Goal: Task Accomplishment & Management: Use online tool/utility

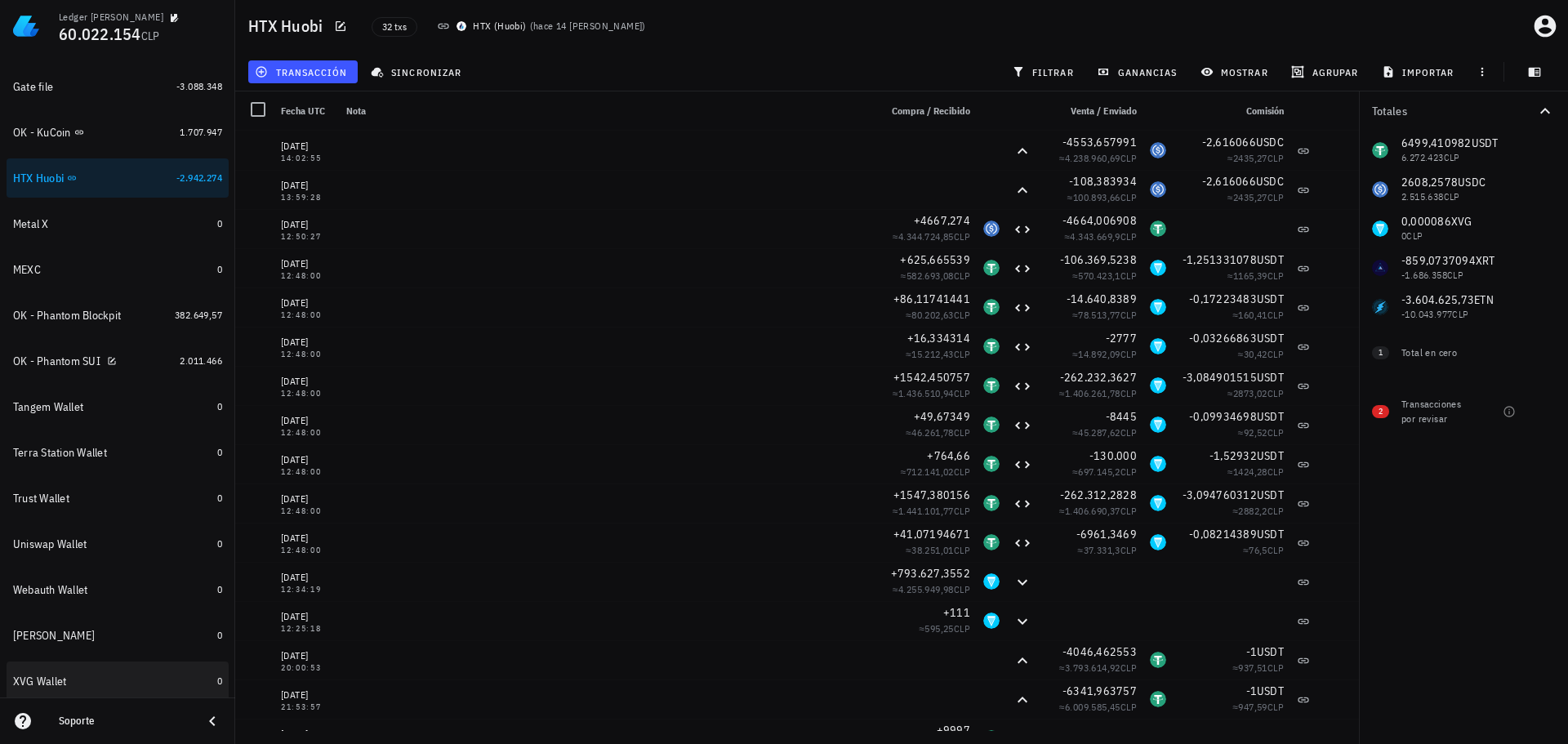
scroll to position [665, 0]
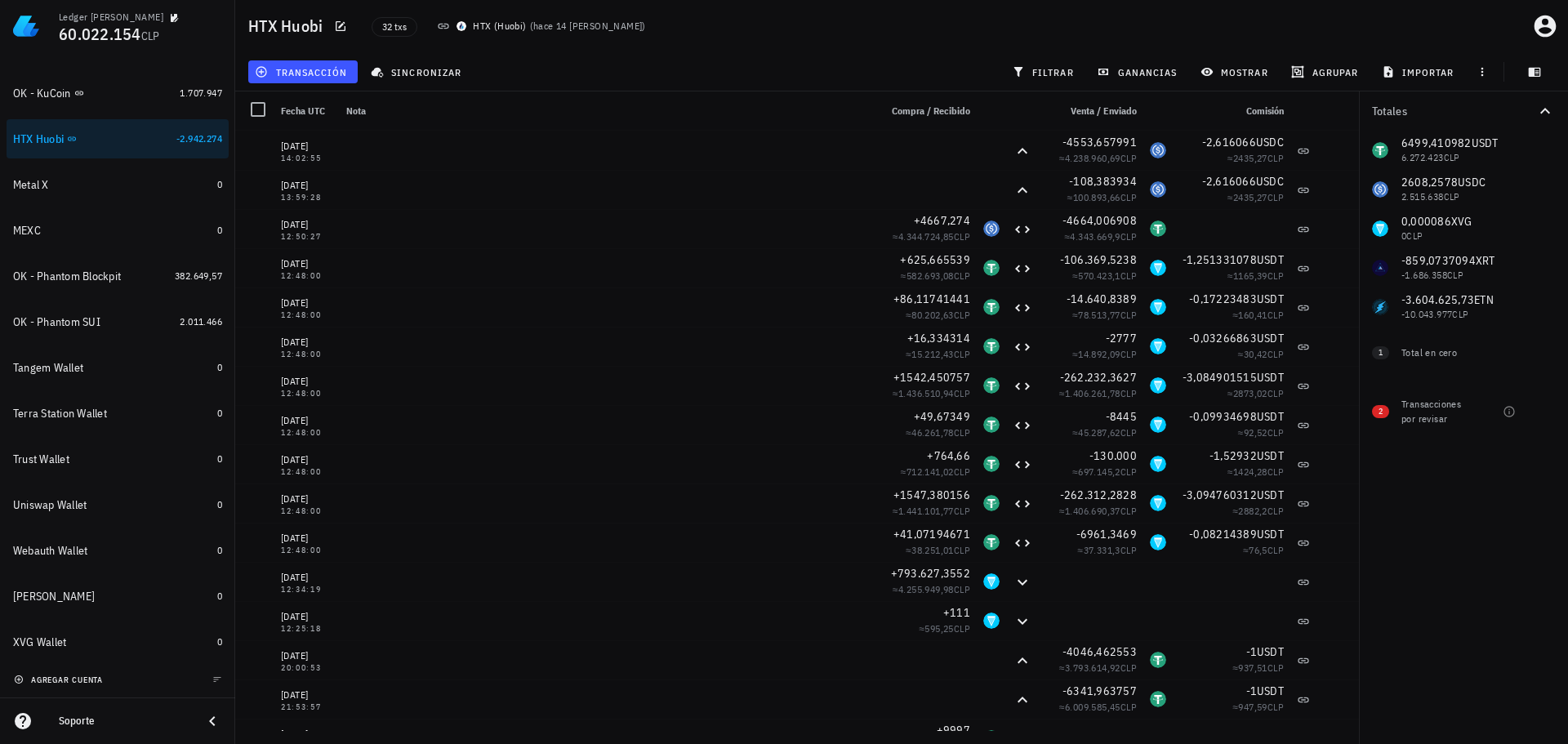
click at [70, 675] on span "agregar cuenta" at bounding box center [60, 680] width 86 height 11
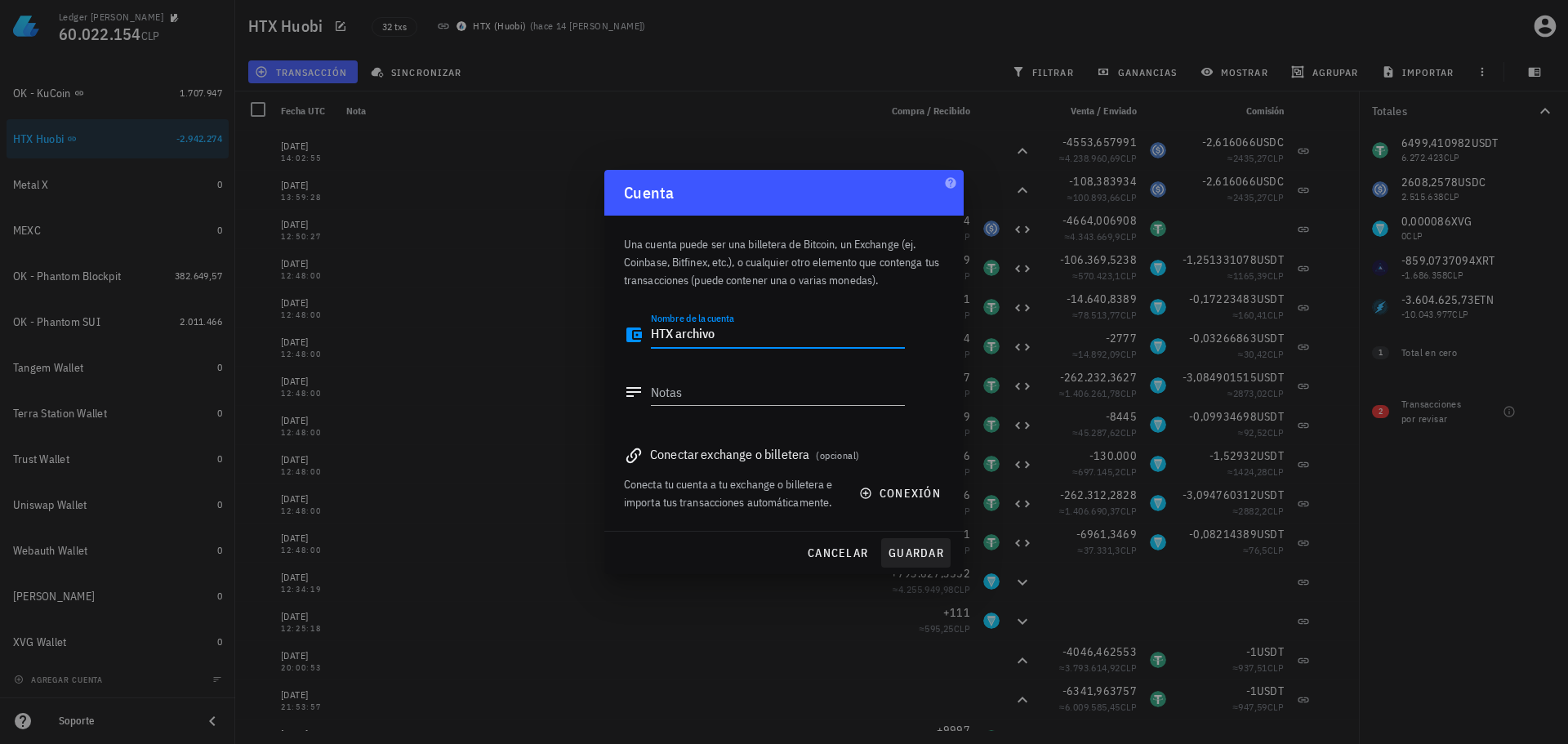
type textarea "HTX archivo"
click at [922, 555] on span "guardar" at bounding box center [916, 553] width 57 height 15
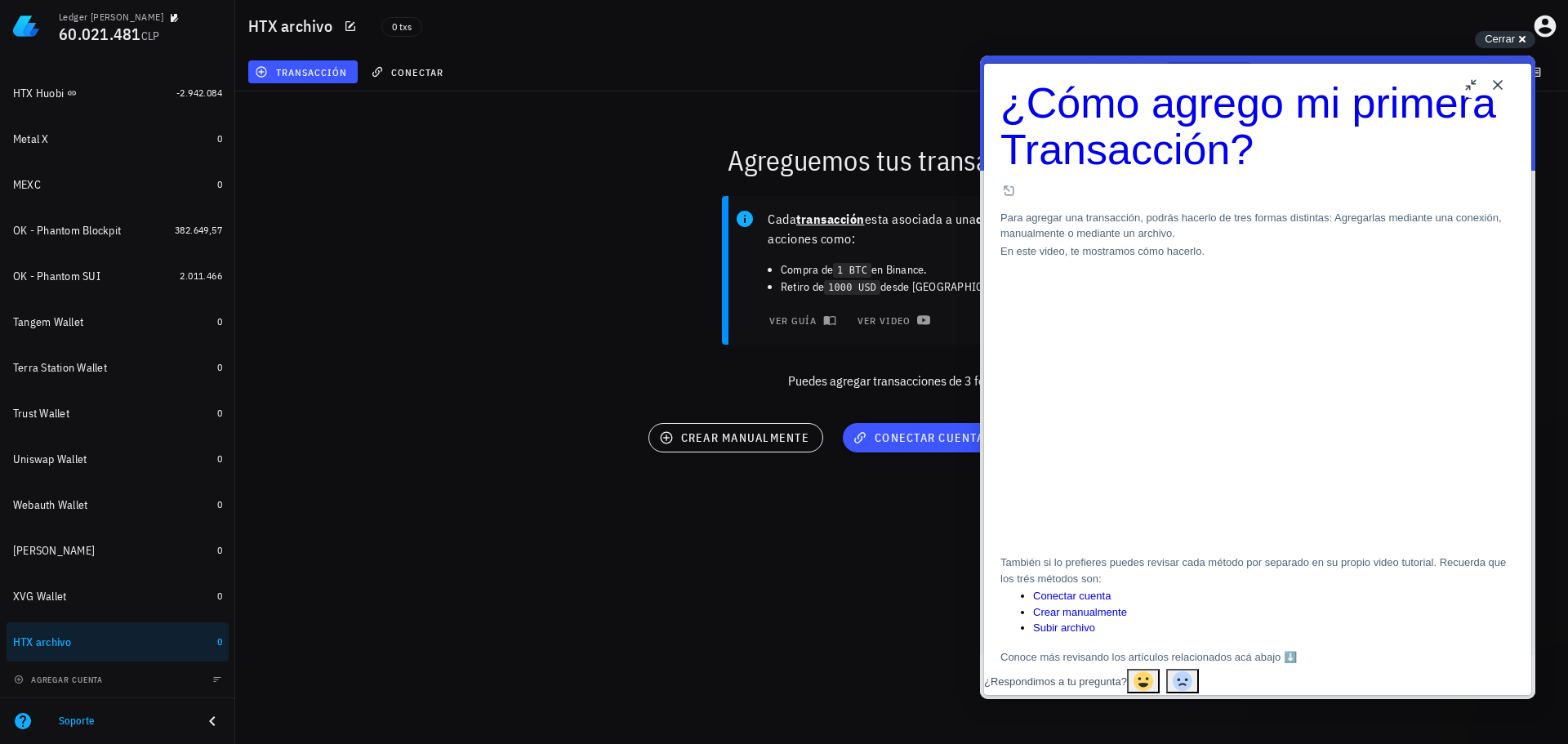
drag, startPoint x: 1495, startPoint y: 81, endPoint x: 2475, endPoint y: 136, distance: 981.5
click at [1495, 81] on button "Close" at bounding box center [1497, 84] width 26 height 26
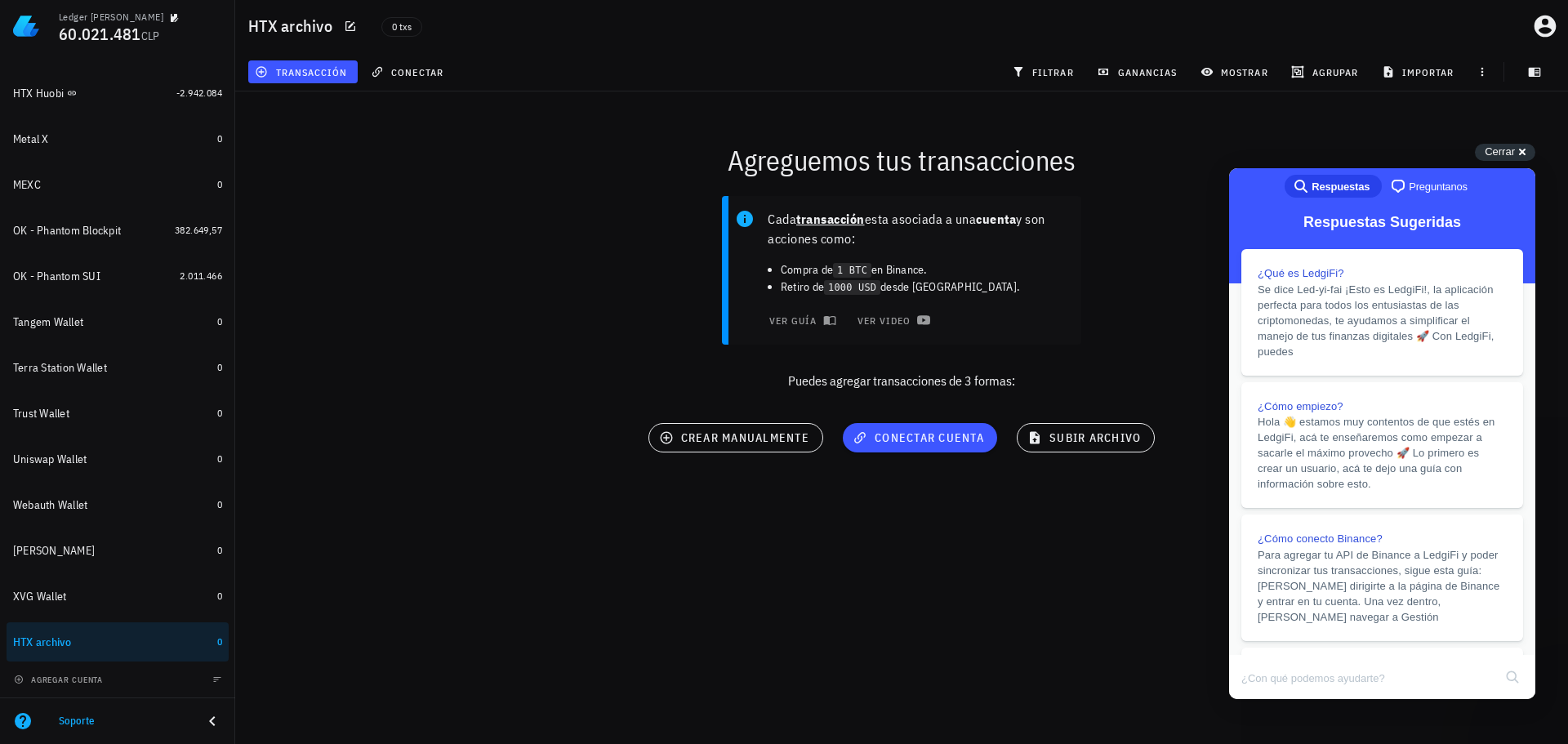
click at [1498, 143] on div "Agreguemos tus transacciones" at bounding box center [901, 160] width 1352 height 52
click at [1499, 148] on span "Cerrar" at bounding box center [1500, 151] width 30 height 12
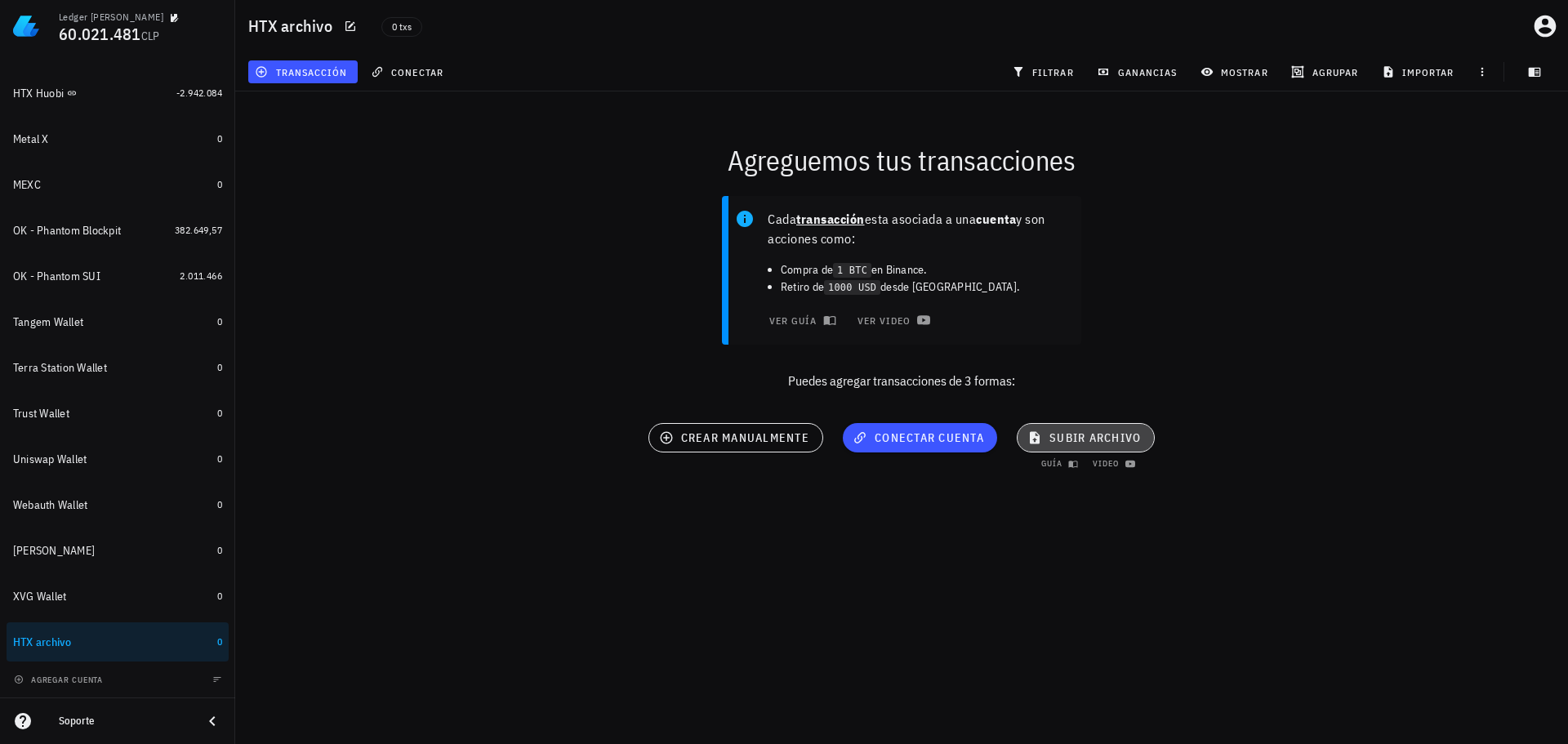
click at [1098, 433] on span "subir archivo" at bounding box center [1086, 438] width 110 height 15
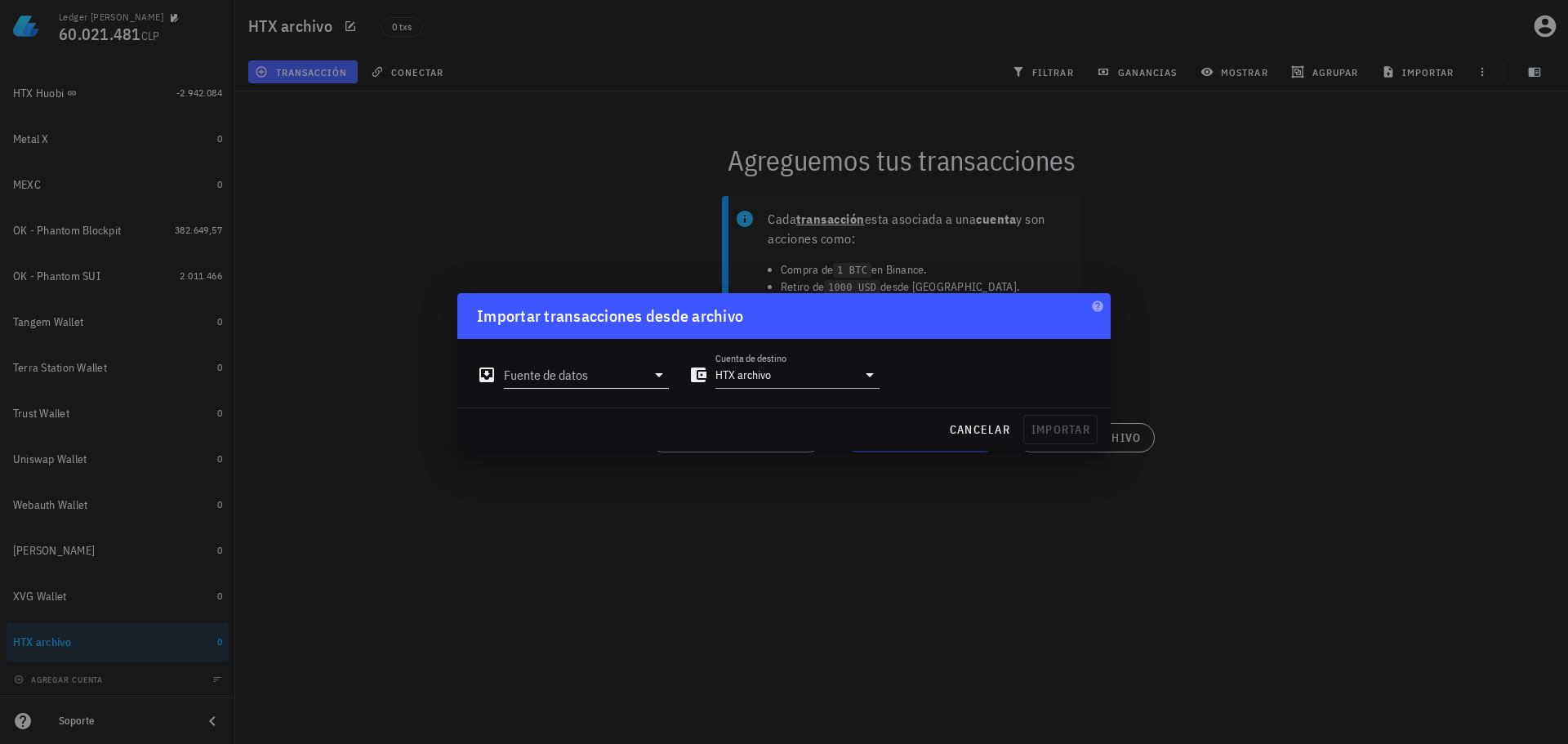
click at [652, 362] on div "Fuente de datos" at bounding box center [573, 370] width 192 height 36
click at [638, 375] on input "Fuente de datos" at bounding box center [575, 374] width 142 height 26
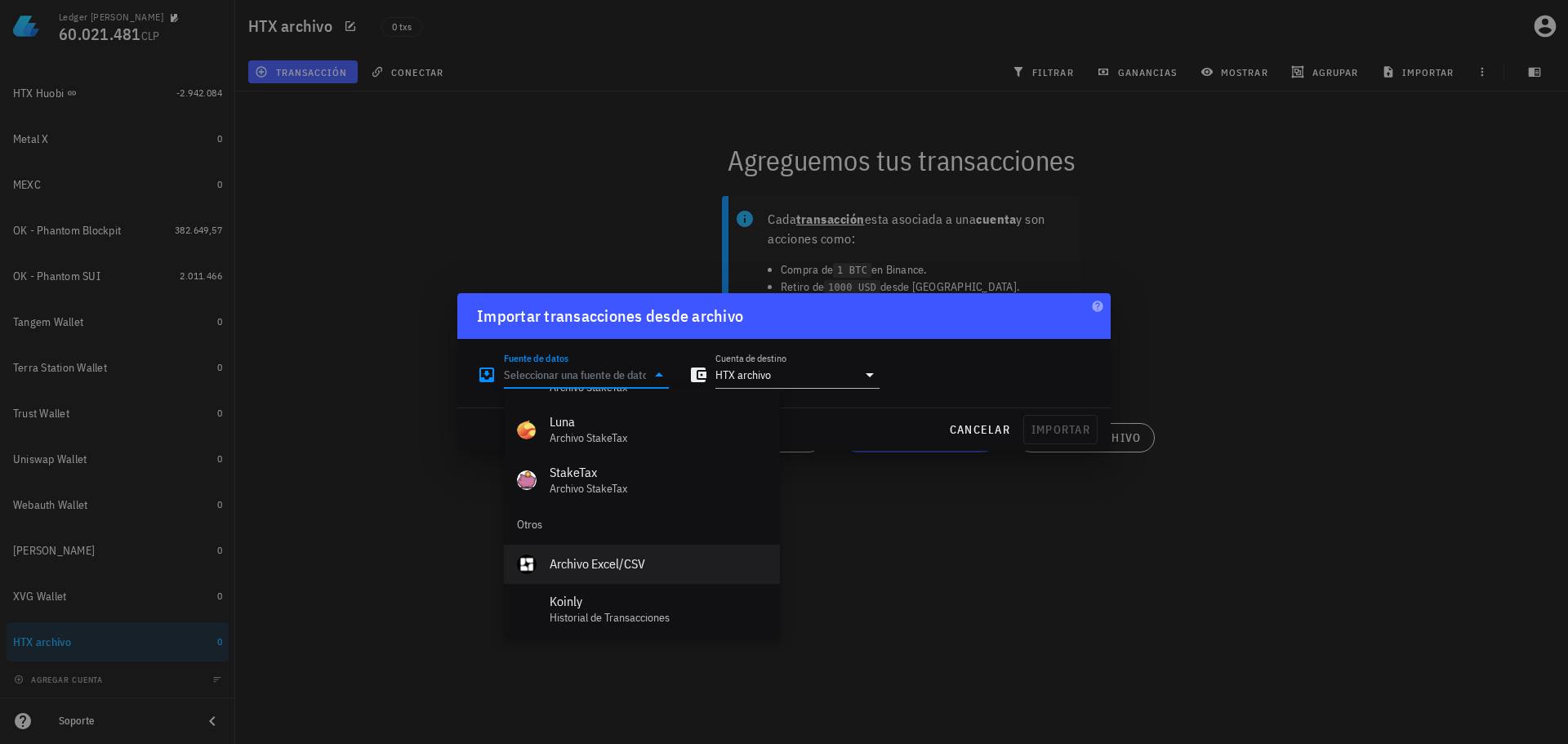
scroll to position [732, 0]
click at [611, 556] on div "Archivo Excel/CSV" at bounding box center [658, 559] width 217 height 16
type input "Archivo Excel/CSV"
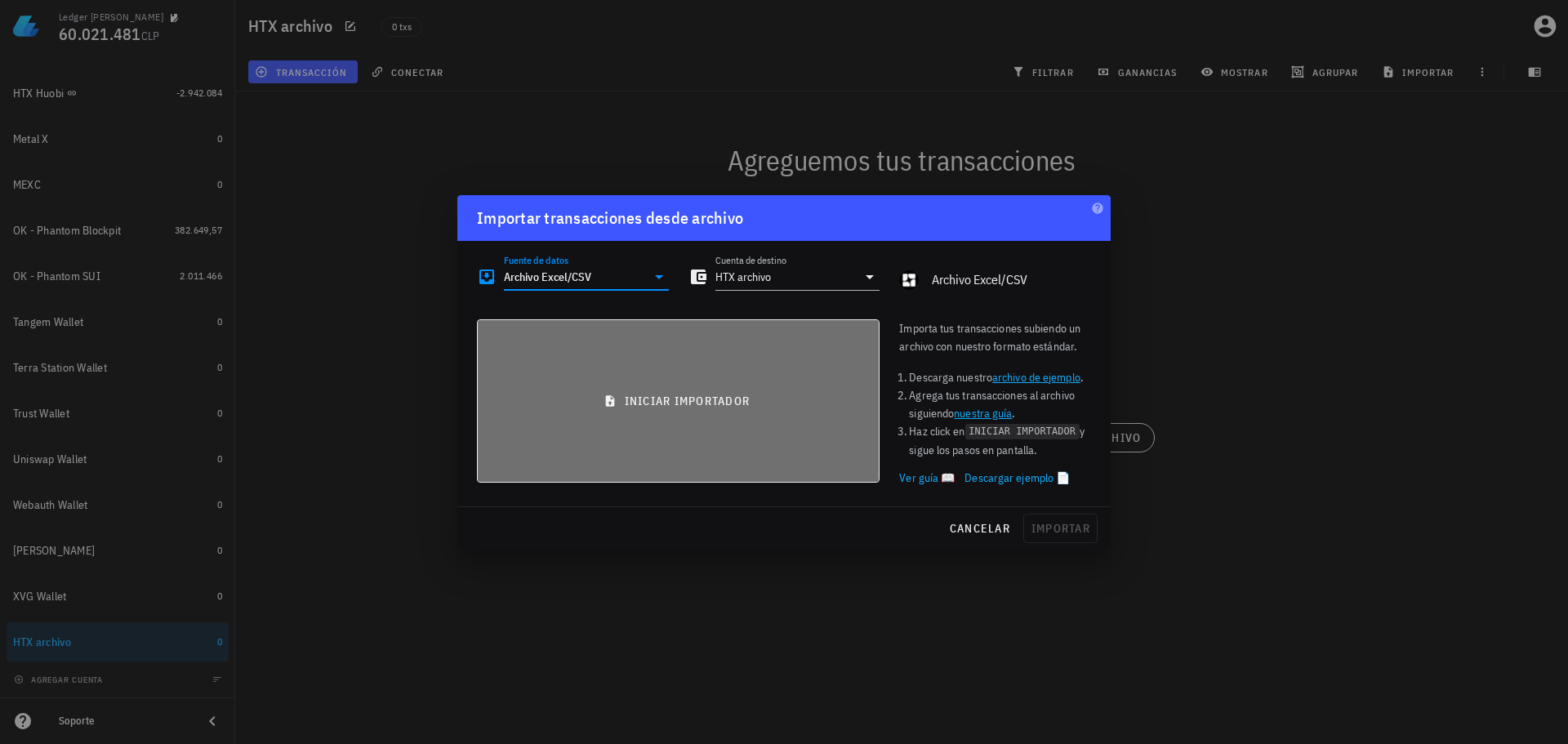
click at [635, 405] on span "iniciar importador" at bounding box center [678, 401] width 375 height 15
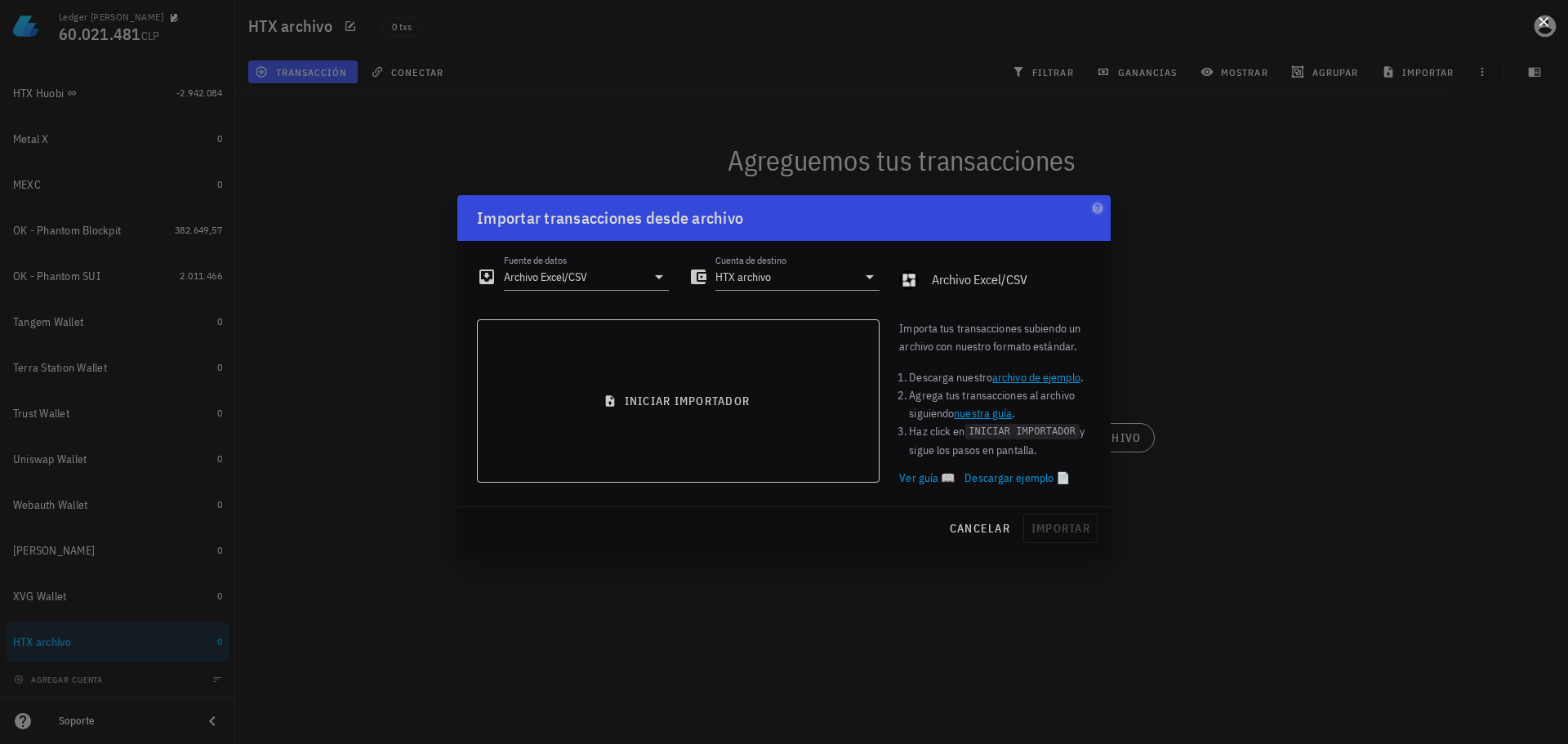
click at [1549, 19] on button at bounding box center [1544, 21] width 17 height 17
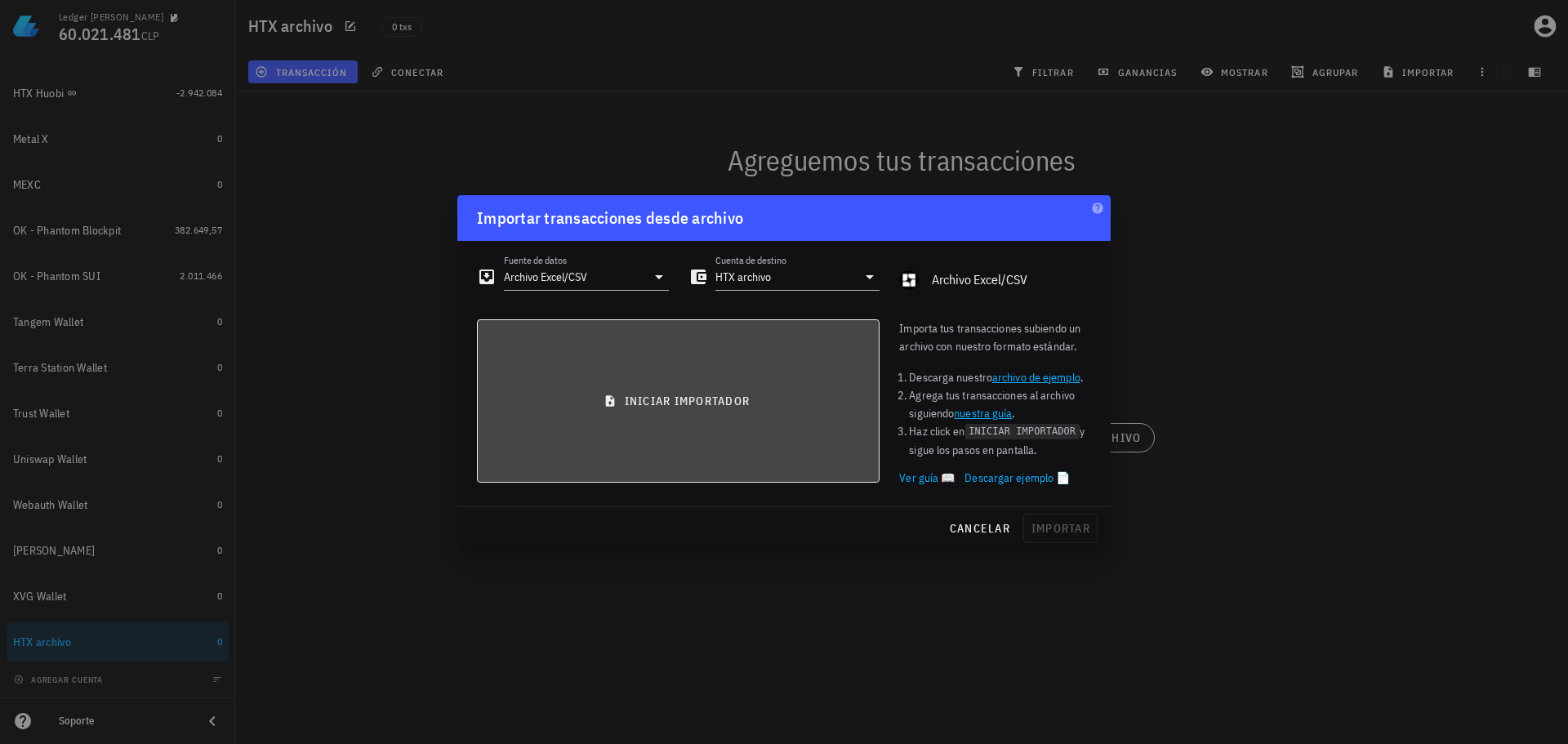
click at [719, 390] on button "iniciar importador" at bounding box center [678, 401] width 403 height 163
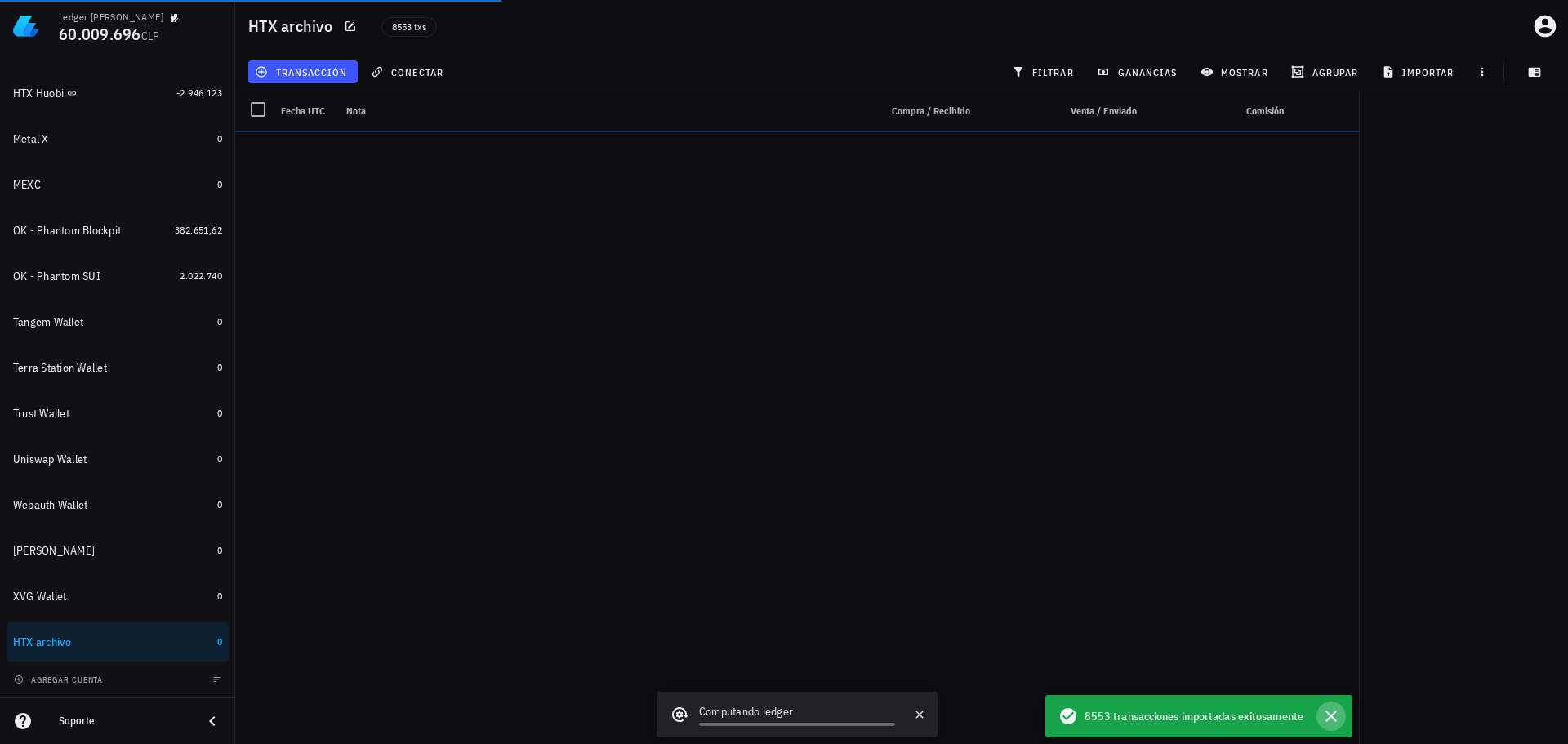
click at [1332, 718] on icon "button" at bounding box center [1332, 717] width 20 height 20
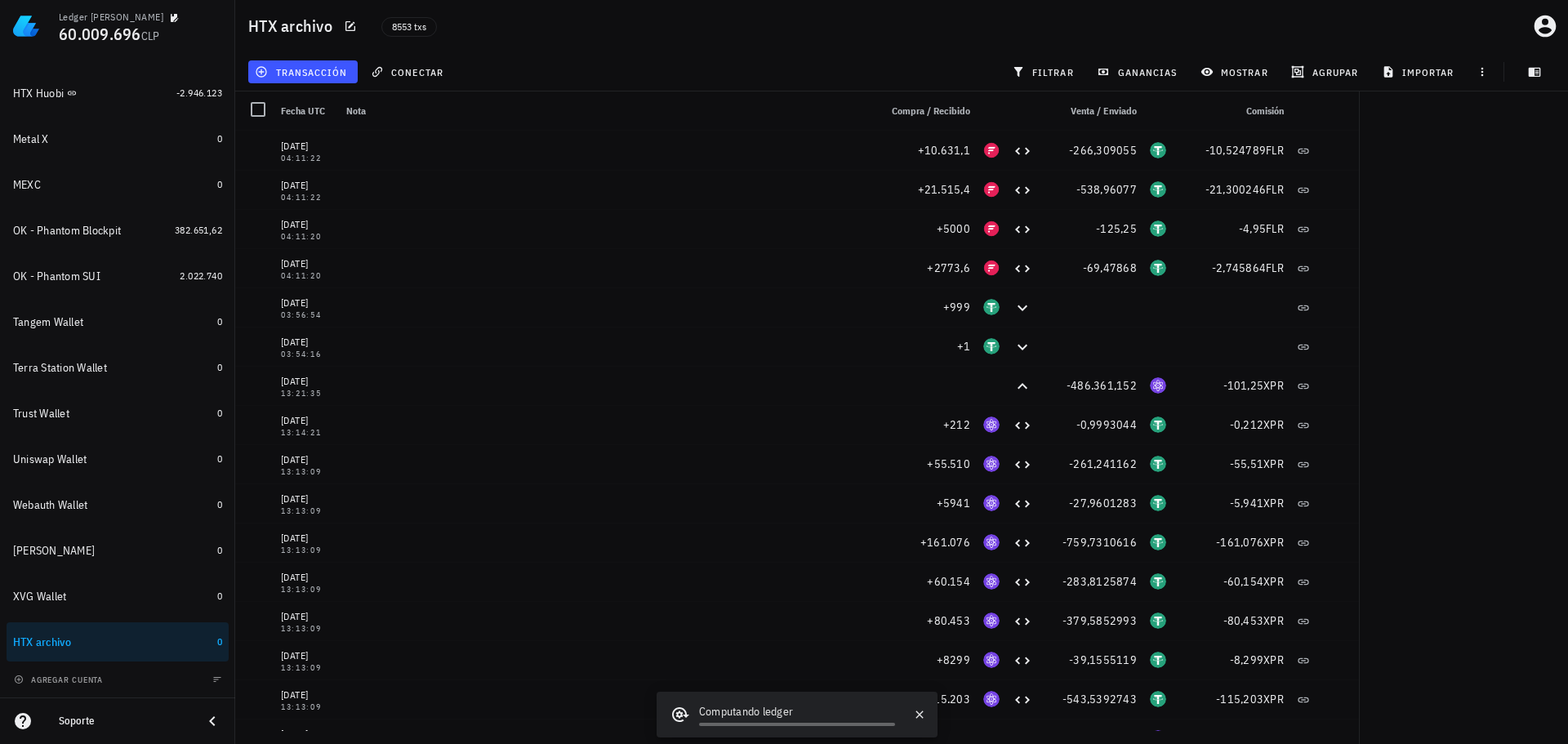
click at [789, 54] on div "transacción conectar filtrar ganancias mostrar [GEOGRAPHIC_DATA] importar" at bounding box center [901, 72] width 1313 height 39
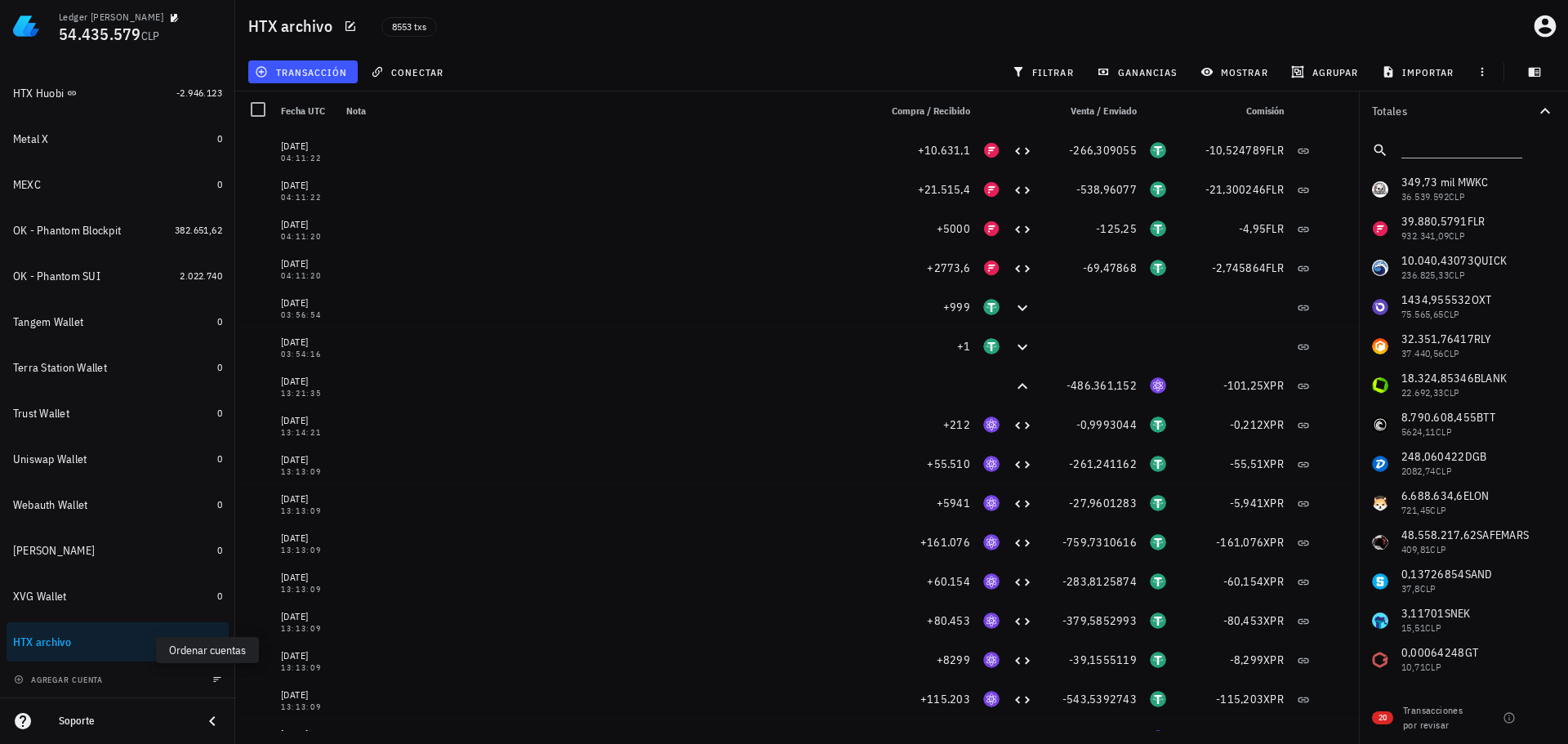
click at [209, 672] on button "button" at bounding box center [217, 680] width 17 height 17
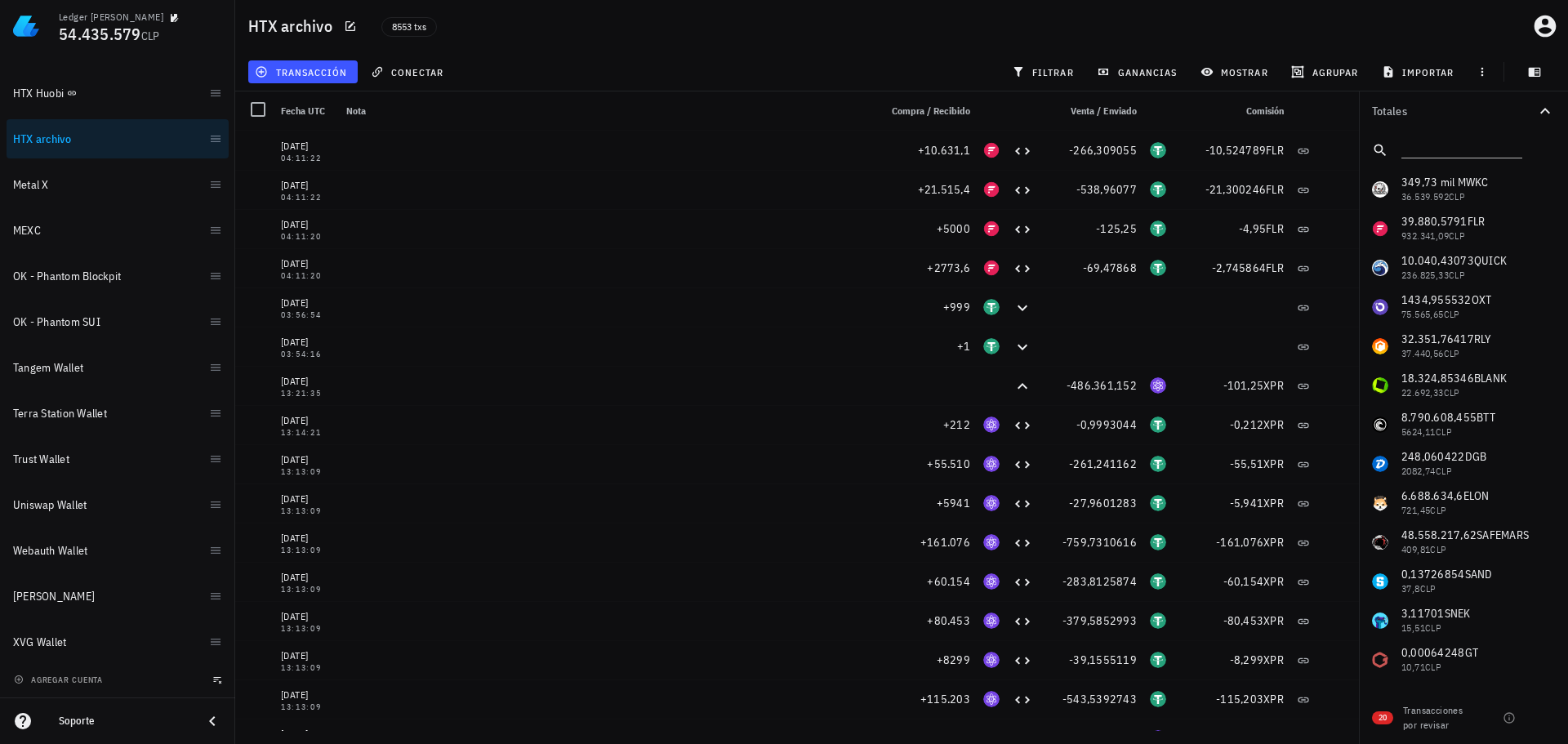
click at [212, 682] on icon "button" at bounding box center [217, 680] width 10 height 10
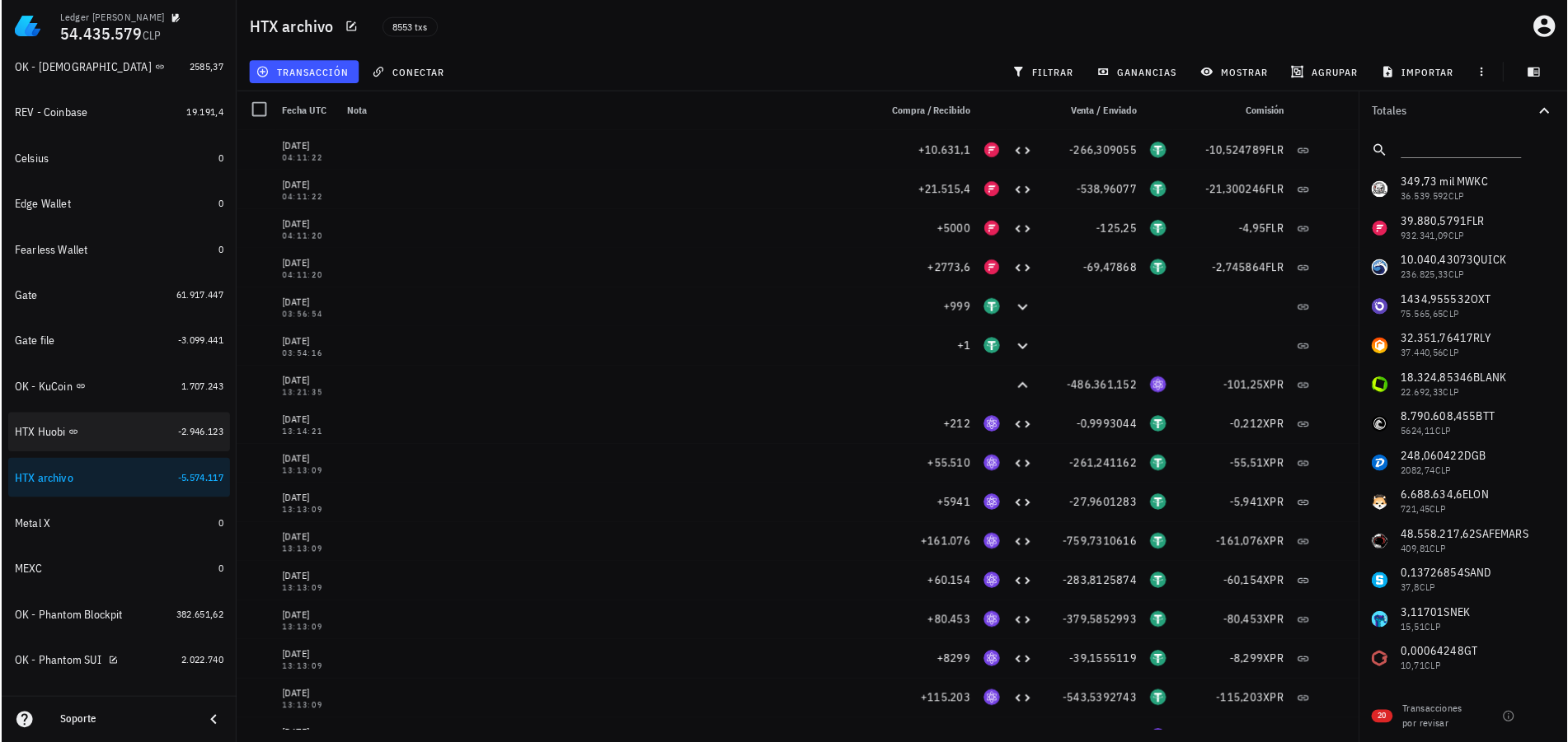
scroll to position [305, 0]
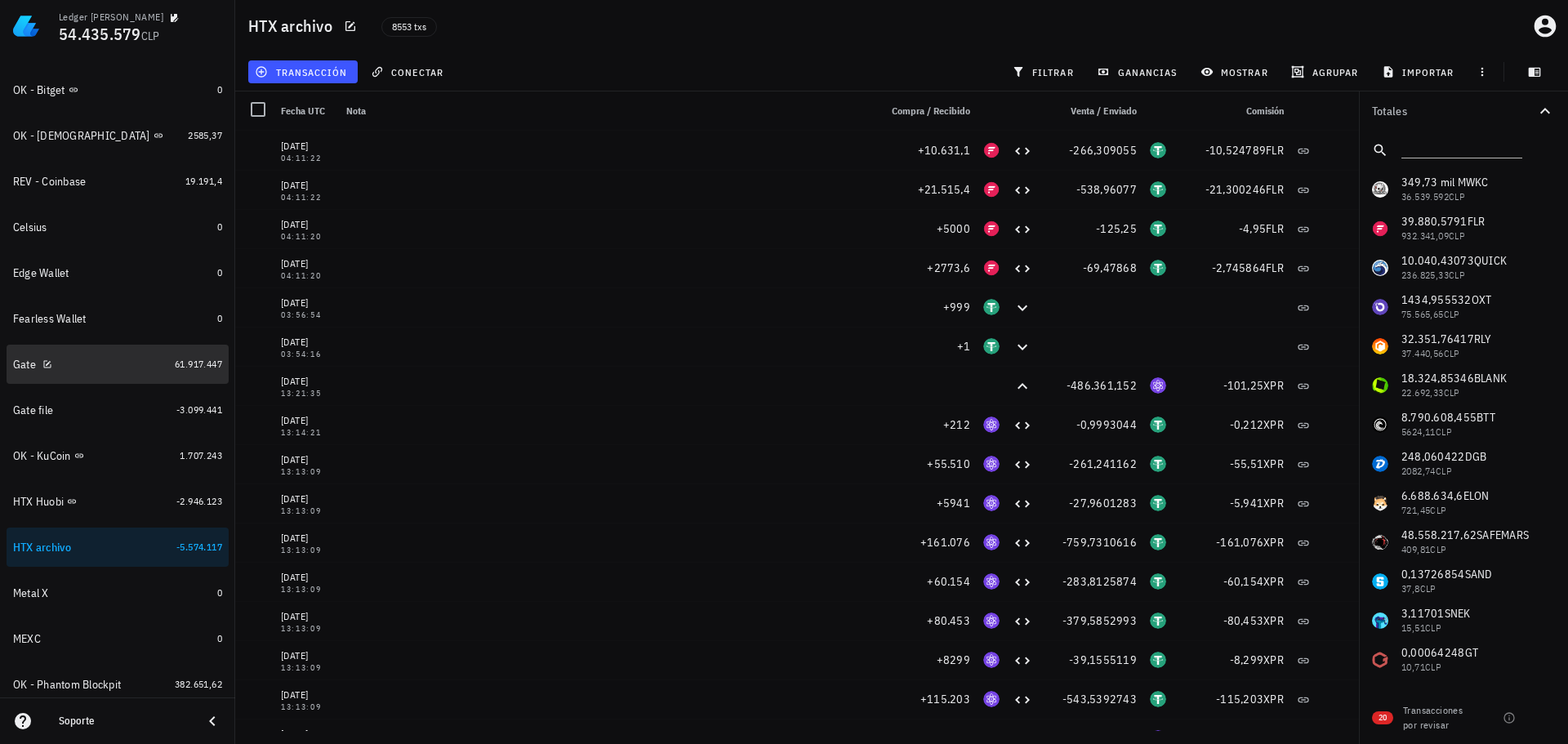
click at [130, 363] on div "Gate" at bounding box center [91, 365] width 155 height 16
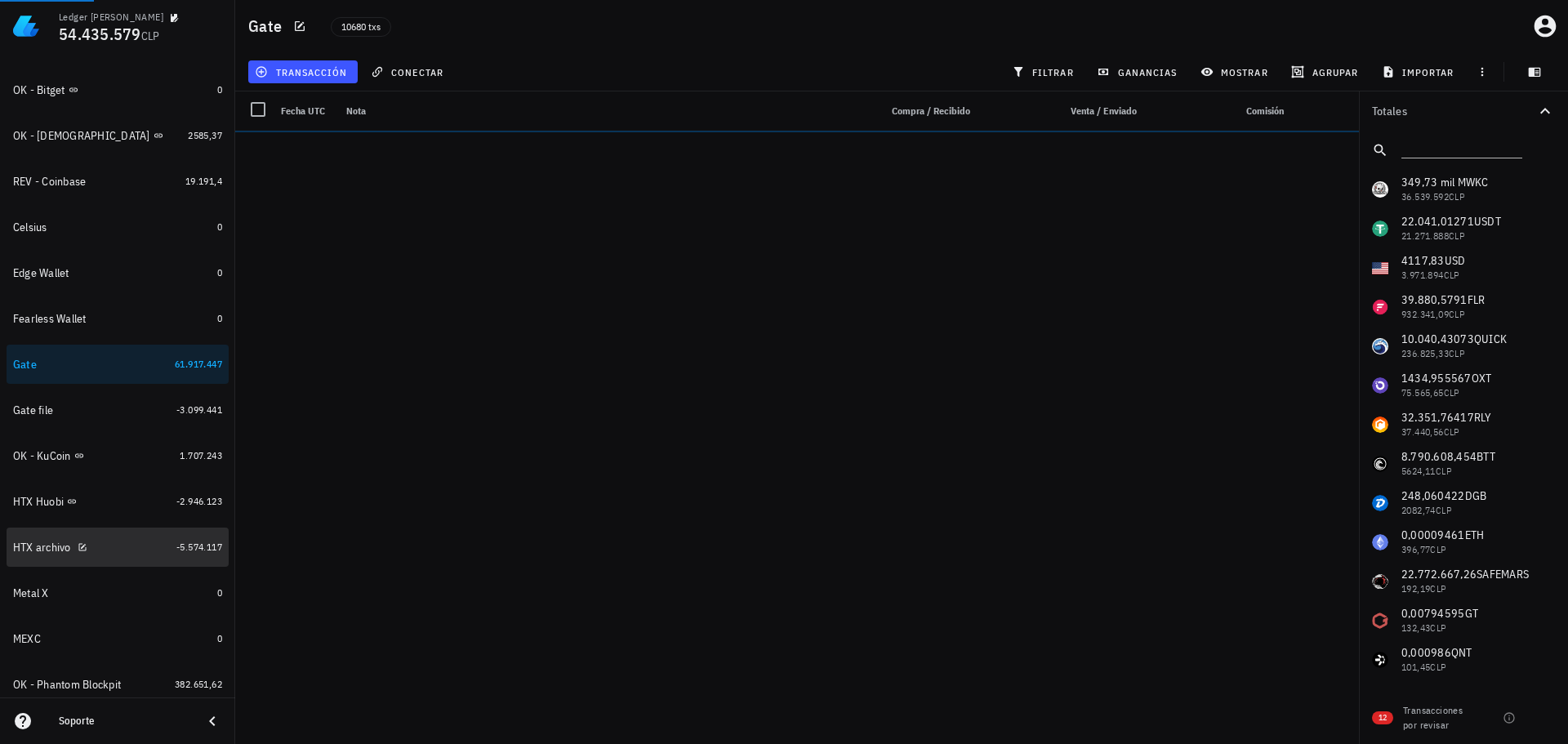
click at [125, 540] on div "HTX archivo" at bounding box center [92, 548] width 156 height 16
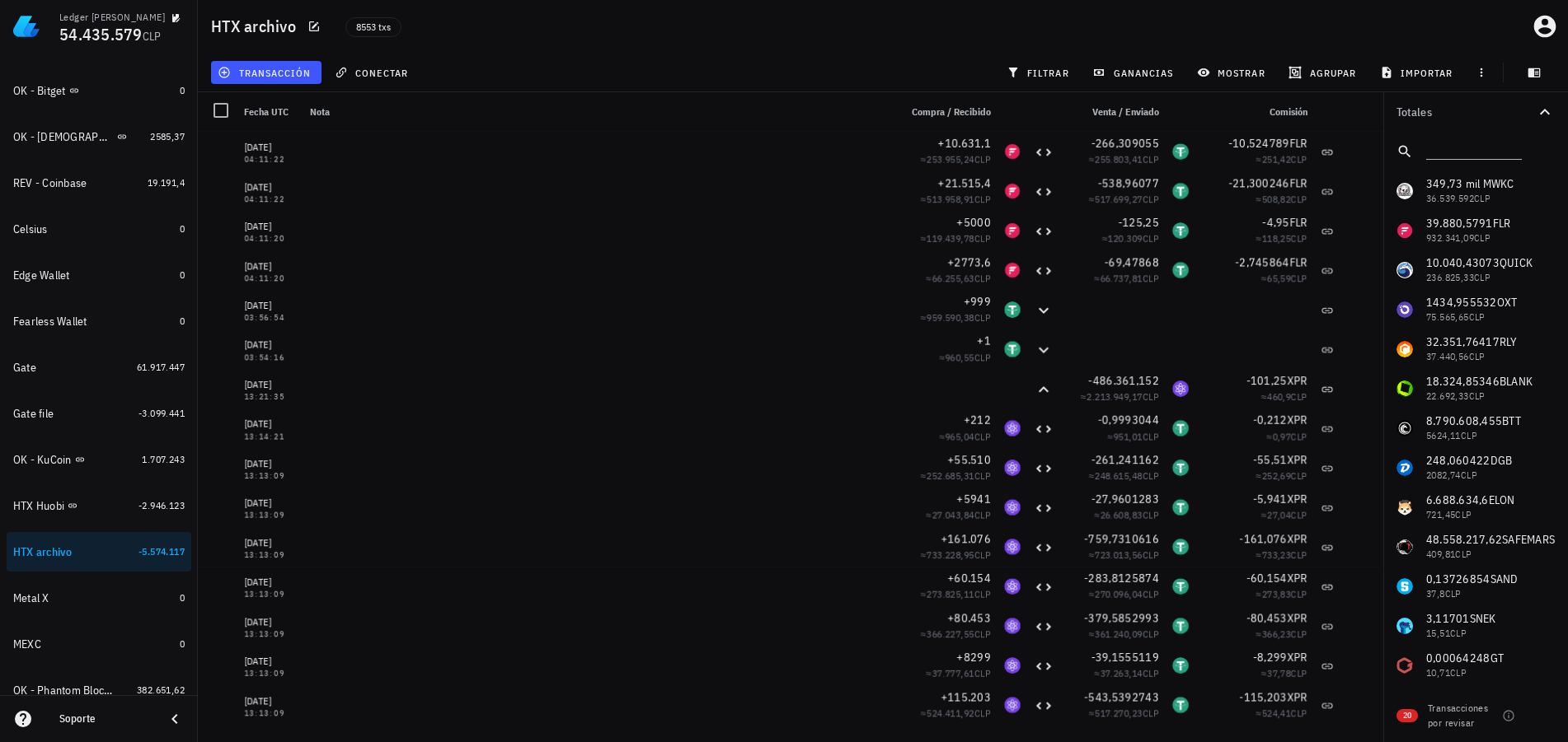
drag, startPoint x: 223, startPoint y: 108, endPoint x: 233, endPoint y: 97, distance: 14.9
click at [223, 107] on div at bounding box center [220, 110] width 28 height 28
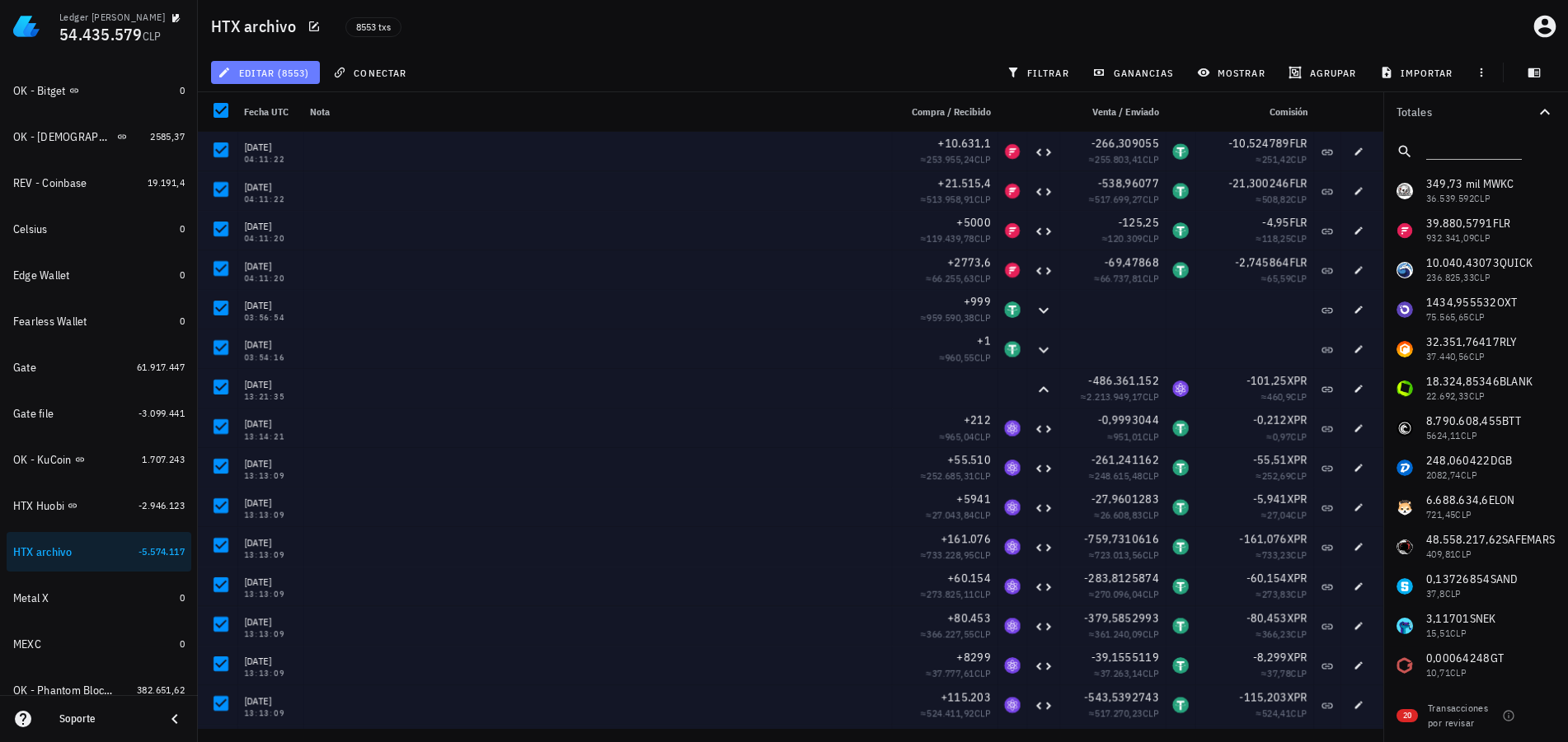
click at [257, 77] on span "editar (8553)" at bounding box center [265, 73] width 88 height 13
click at [260, 111] on div "Eliminar" at bounding box center [279, 111] width 58 height 13
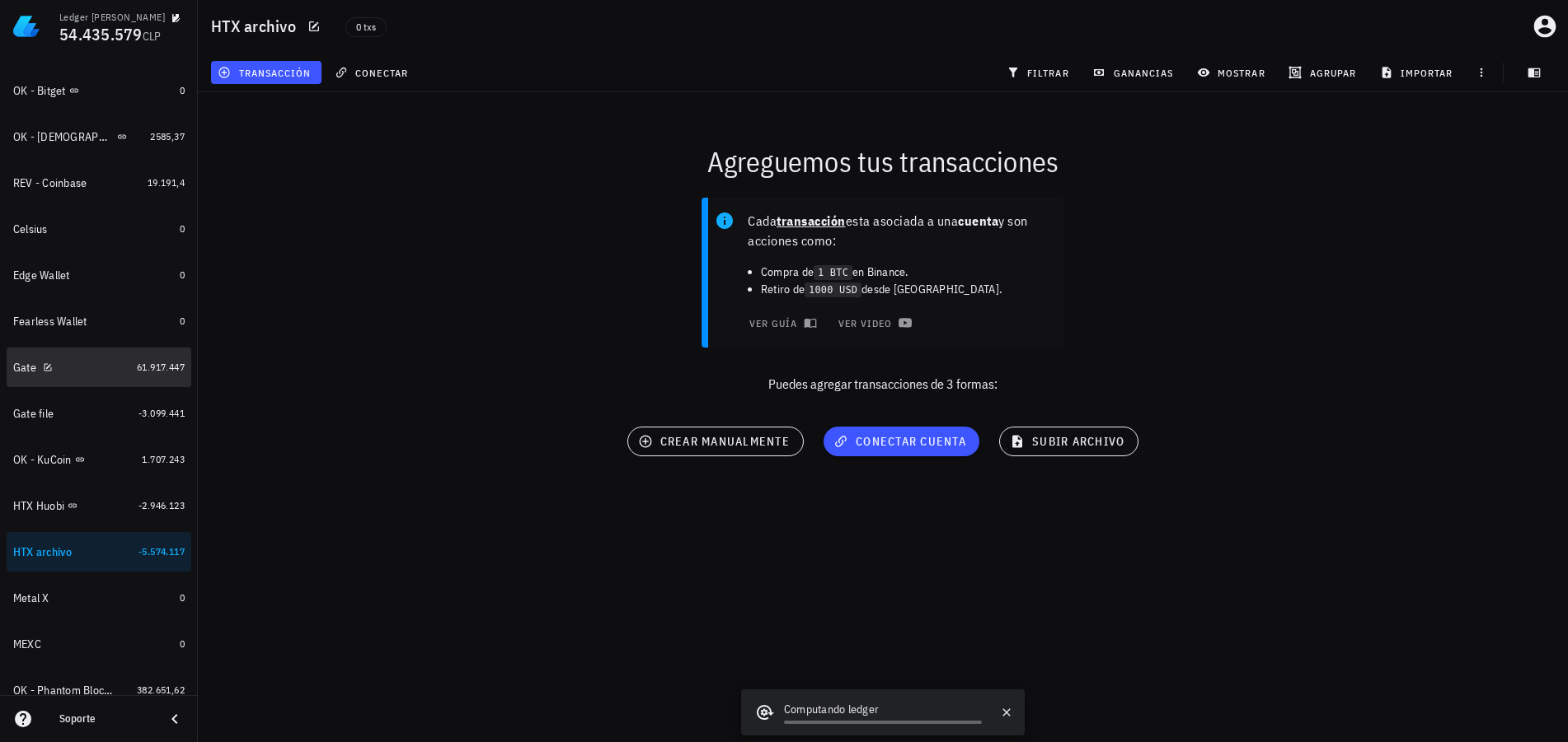
click at [82, 368] on div "Gate" at bounding box center [71, 368] width 117 height 16
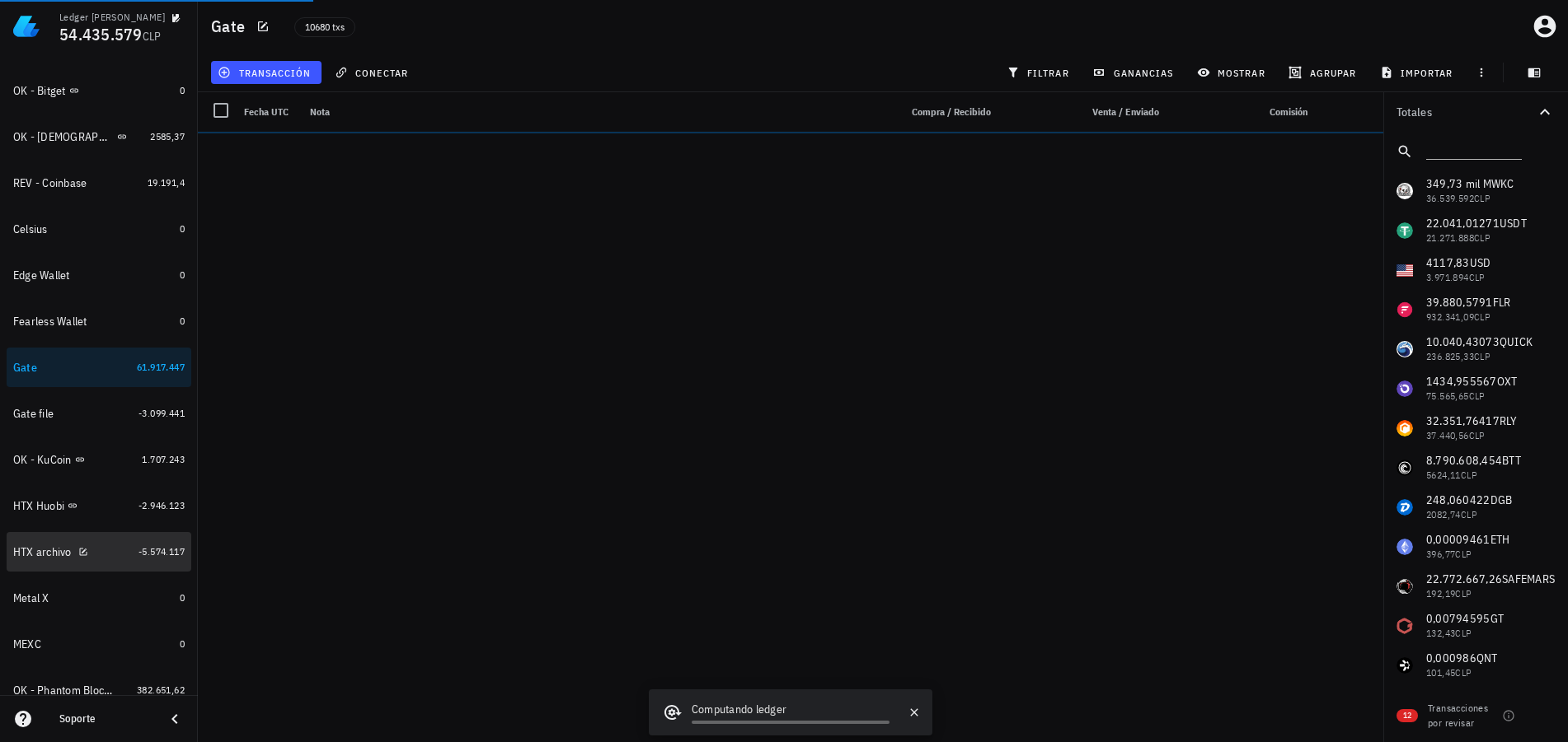
click at [102, 542] on div "HTX archivo" at bounding box center [72, 552] width 118 height 35
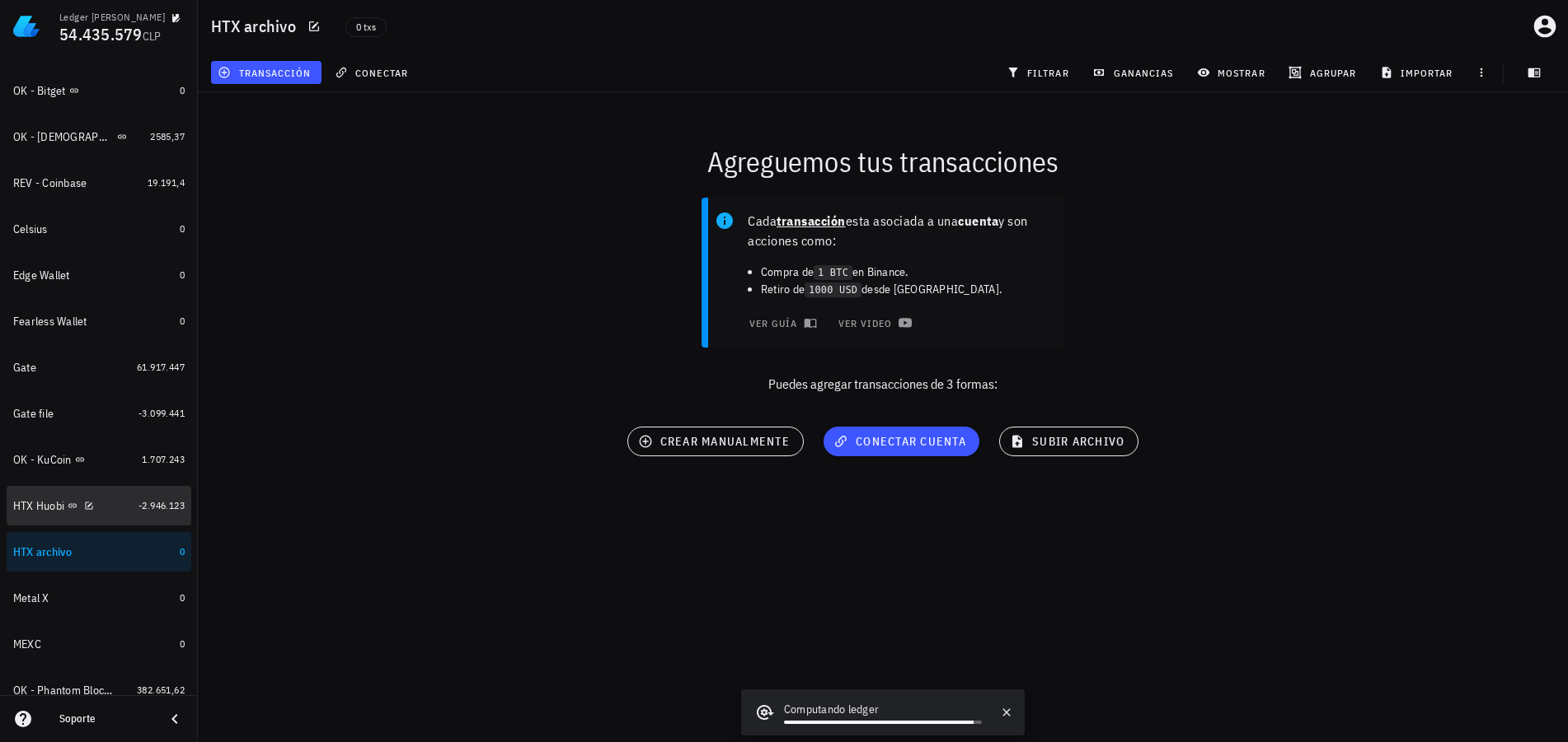
click at [45, 511] on div "HTX Huobi" at bounding box center [39, 506] width 51 height 14
